Goal: Task Accomplishment & Management: Manage account settings

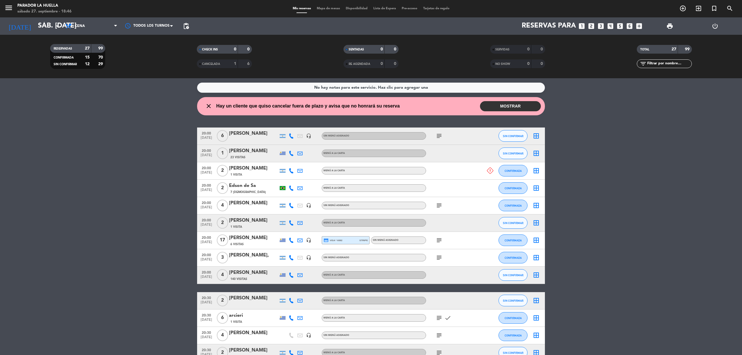
click at [498, 107] on button "MOSTRAR" at bounding box center [510, 106] width 61 height 10
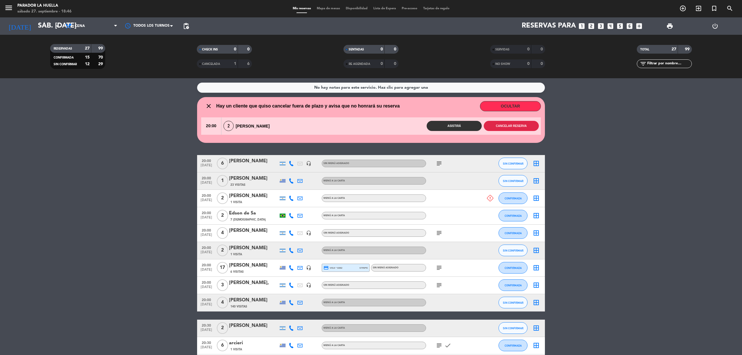
click at [507, 127] on button "Cancelar reserva" at bounding box center [511, 126] width 55 height 10
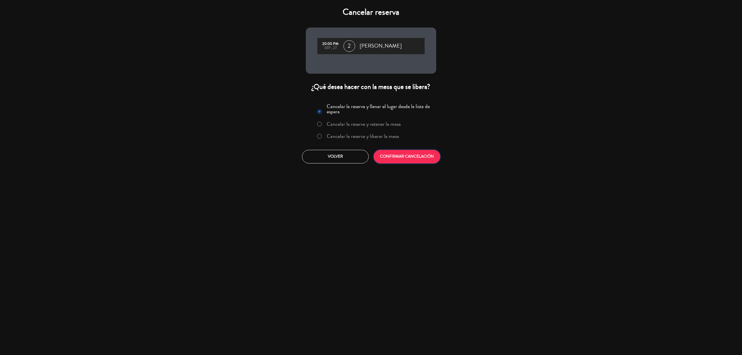
click at [401, 153] on button "CONFIRMAR CANCELACIÓN" at bounding box center [407, 157] width 67 height 14
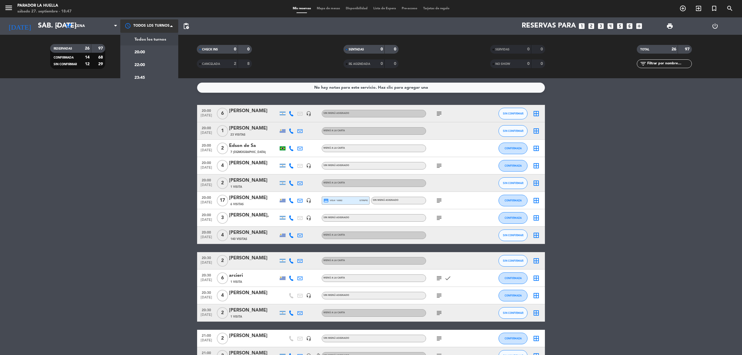
click at [152, 22] on div at bounding box center [149, 25] width 58 height 13
click at [160, 52] on div "20:00" at bounding box center [149, 52] width 58 height 13
click at [138, 25] on span "20:00" at bounding box center [137, 26] width 9 height 6
click at [155, 64] on div "22:00" at bounding box center [149, 63] width 58 height 13
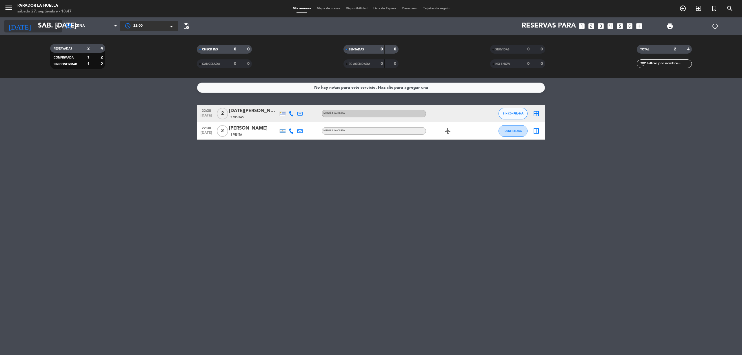
click at [35, 27] on input "sáb. [DATE]" at bounding box center [78, 26] width 86 height 14
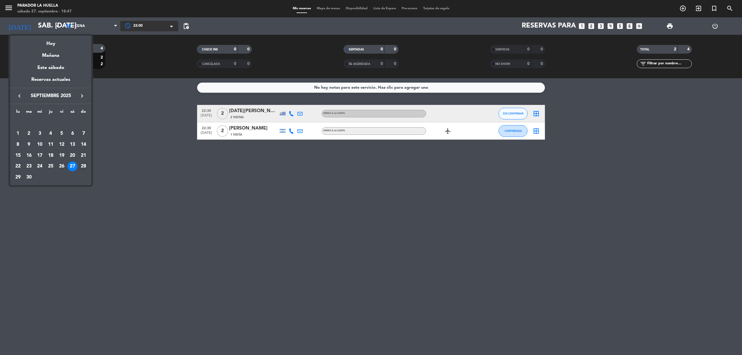
click at [80, 161] on td "28" at bounding box center [83, 166] width 11 height 11
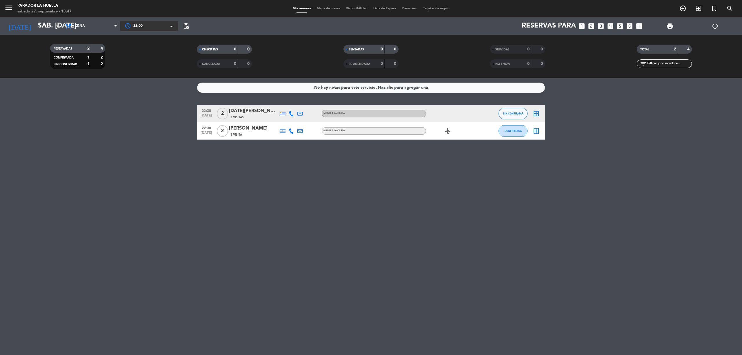
type input "dom. [DATE]"
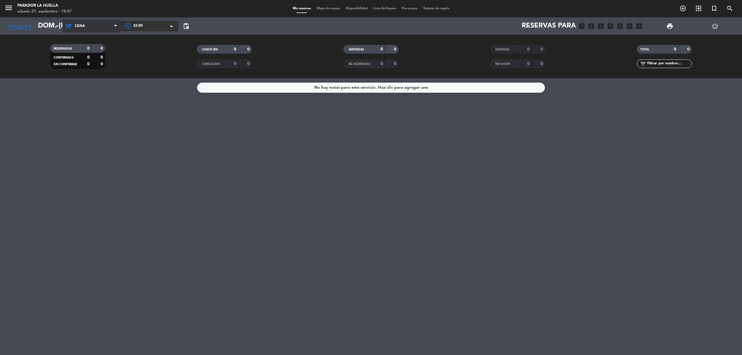
click at [90, 24] on span "Cena" at bounding box center [91, 26] width 58 height 13
click at [101, 50] on div "menu Parador La Huella sábado 27. septiembre - 18:47 Mis reservas Mapa de mesas…" at bounding box center [371, 39] width 742 height 78
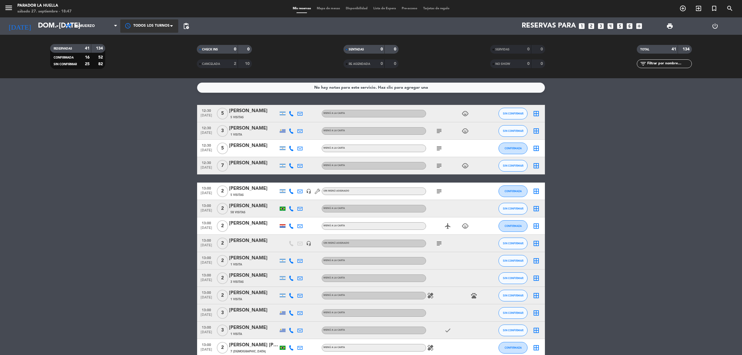
click at [154, 26] on div at bounding box center [149, 25] width 58 height 13
click at [153, 52] on div "12:30" at bounding box center [149, 52] width 58 height 13
click at [157, 27] on div at bounding box center [149, 26] width 58 height 10
click at [149, 64] on div "14:30" at bounding box center [149, 63] width 58 height 13
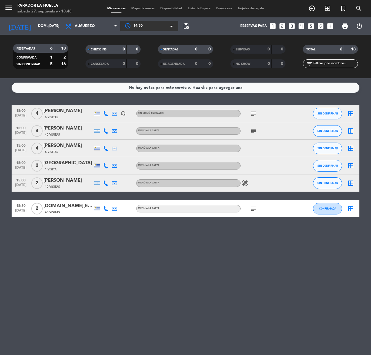
click at [241, 254] on div "No hay notas para este servicio. Haz clic para agregar una 15:00 [DATE] 4 [PERS…" at bounding box center [185, 216] width 371 height 277
click at [311, 10] on icon "add_circle_outline" at bounding box center [311, 8] width 7 height 7
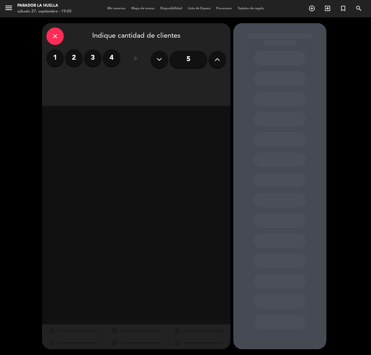
click at [74, 57] on label "2" at bounding box center [73, 57] width 17 height 17
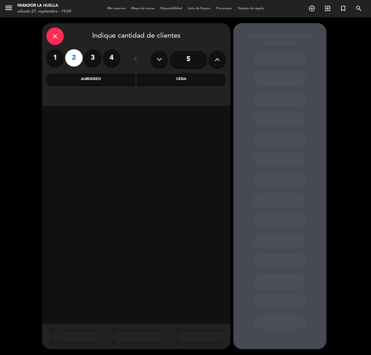
click at [115, 57] on label "4" at bounding box center [111, 57] width 17 height 17
click at [176, 78] on div "Cena" at bounding box center [181, 80] width 89 height 12
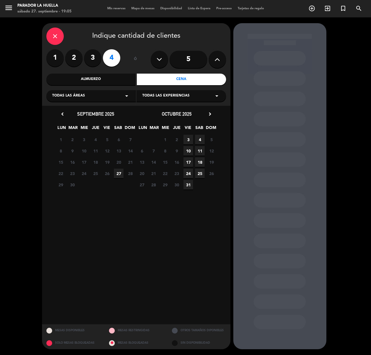
click at [120, 172] on span "27" at bounding box center [119, 174] width 10 height 10
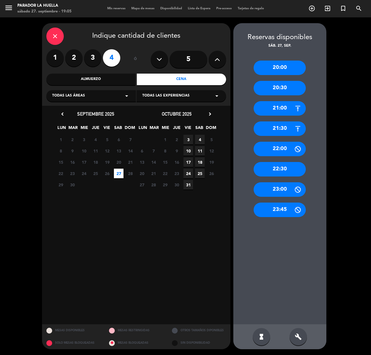
click at [283, 103] on div "21:00" at bounding box center [280, 108] width 52 height 14
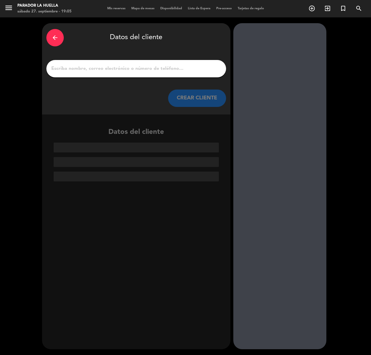
click at [151, 70] on input "1" at bounding box center [136, 69] width 171 height 8
type input "g"
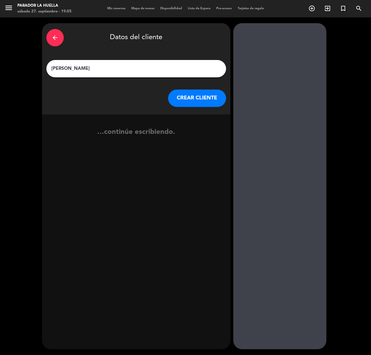
type input "[PERSON_NAME]"
click at [182, 100] on button "CREAR CLIENTE" at bounding box center [197, 98] width 58 height 17
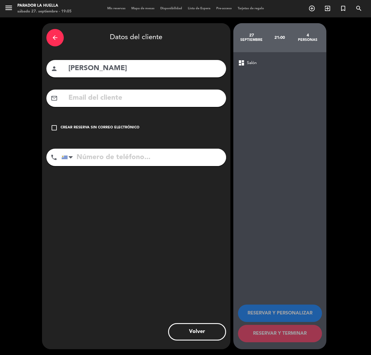
click at [108, 93] on input "text" at bounding box center [145, 98] width 154 height 12
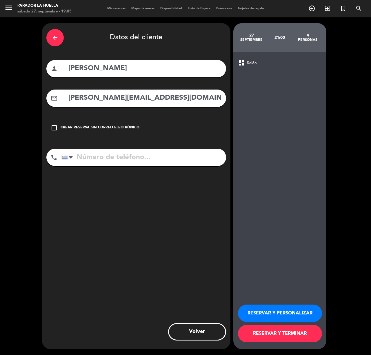
type input "[PERSON_NAME][EMAIL_ADDRESS][DOMAIN_NAME]"
click at [290, 309] on button "RESERVAR Y PERSONALIZAR" at bounding box center [280, 313] width 84 height 17
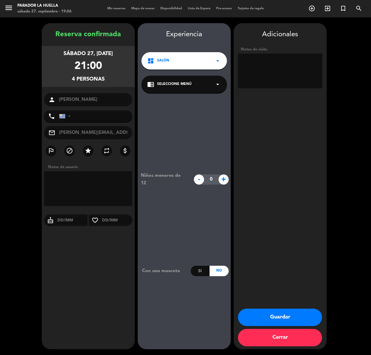
click at [269, 78] on textarea at bounding box center [280, 71] width 84 height 35
type textarea "L"
click at [269, 315] on button "Guardar" at bounding box center [280, 317] width 84 height 17
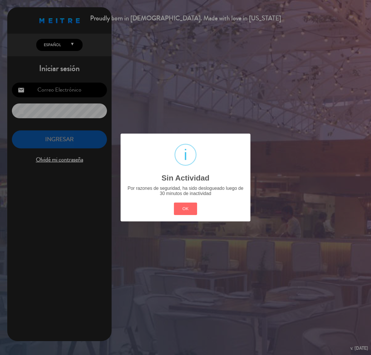
type input "[EMAIL_ADDRESS][DOMAIN_NAME]"
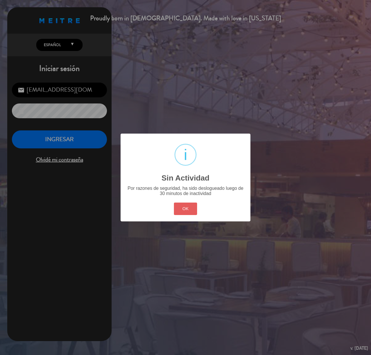
click at [181, 206] on button "OK" at bounding box center [185, 209] width 23 height 12
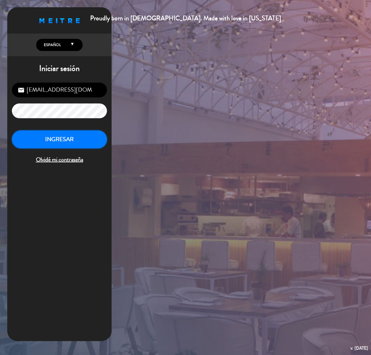
click at [58, 138] on button "INGRESAR" at bounding box center [59, 139] width 95 height 18
